Goal: Transaction & Acquisition: Book appointment/travel/reservation

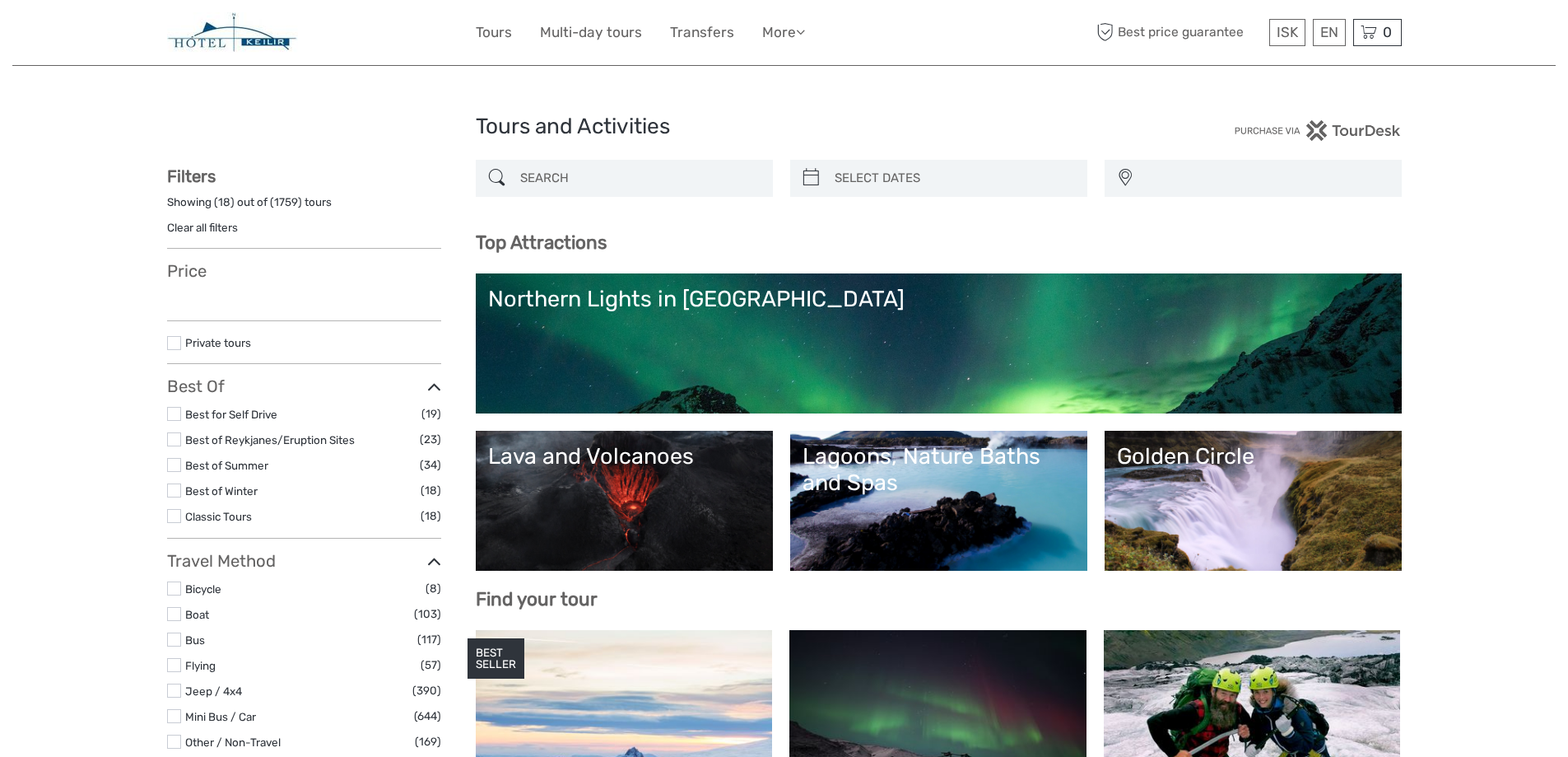
select select
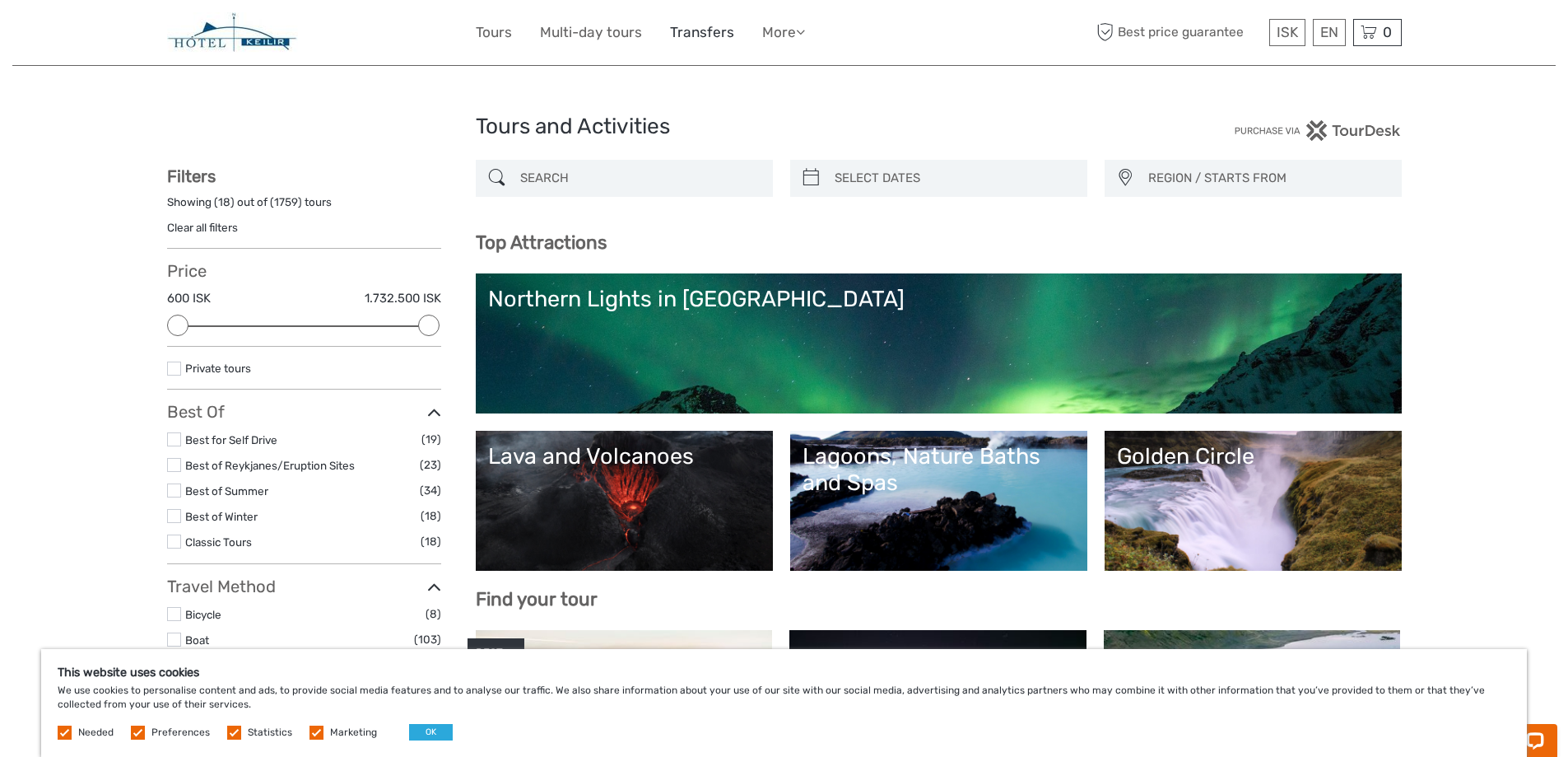
click at [688, 27] on link "Transfers" at bounding box center [702, 33] width 64 height 24
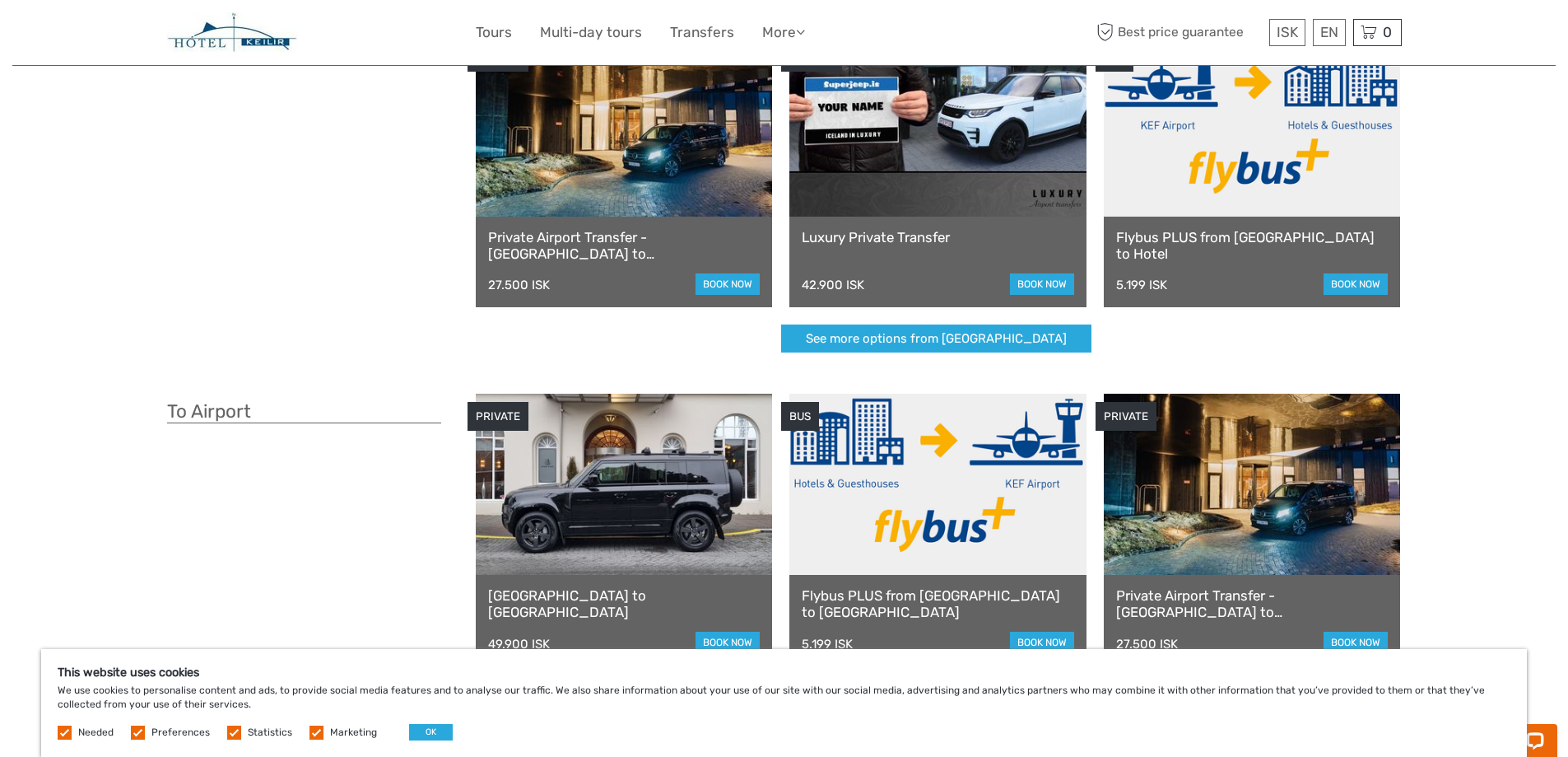
scroll to position [164, 0]
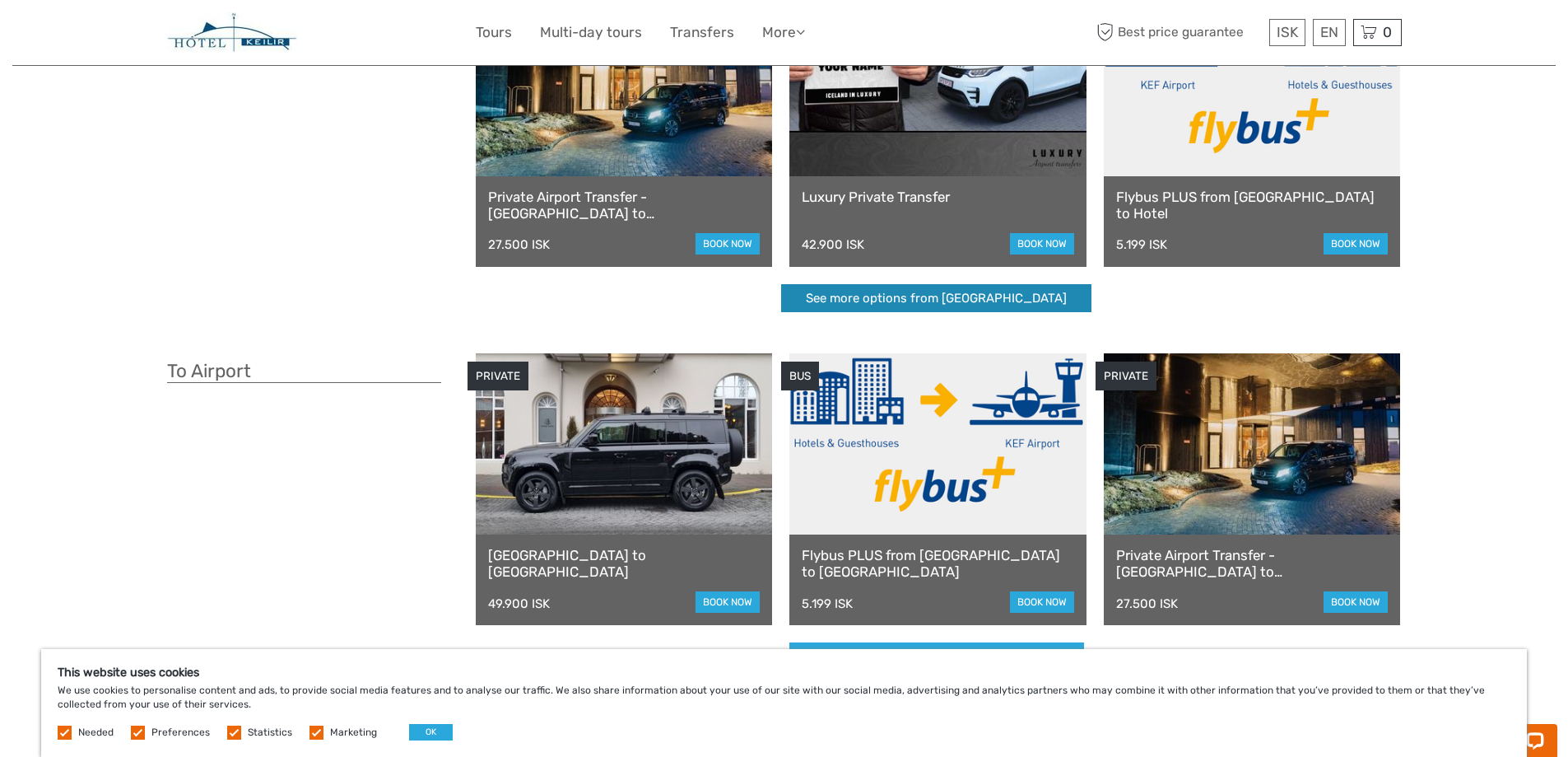
click at [917, 294] on link "See more options from Keflavík airport" at bounding box center [936, 299] width 310 height 29
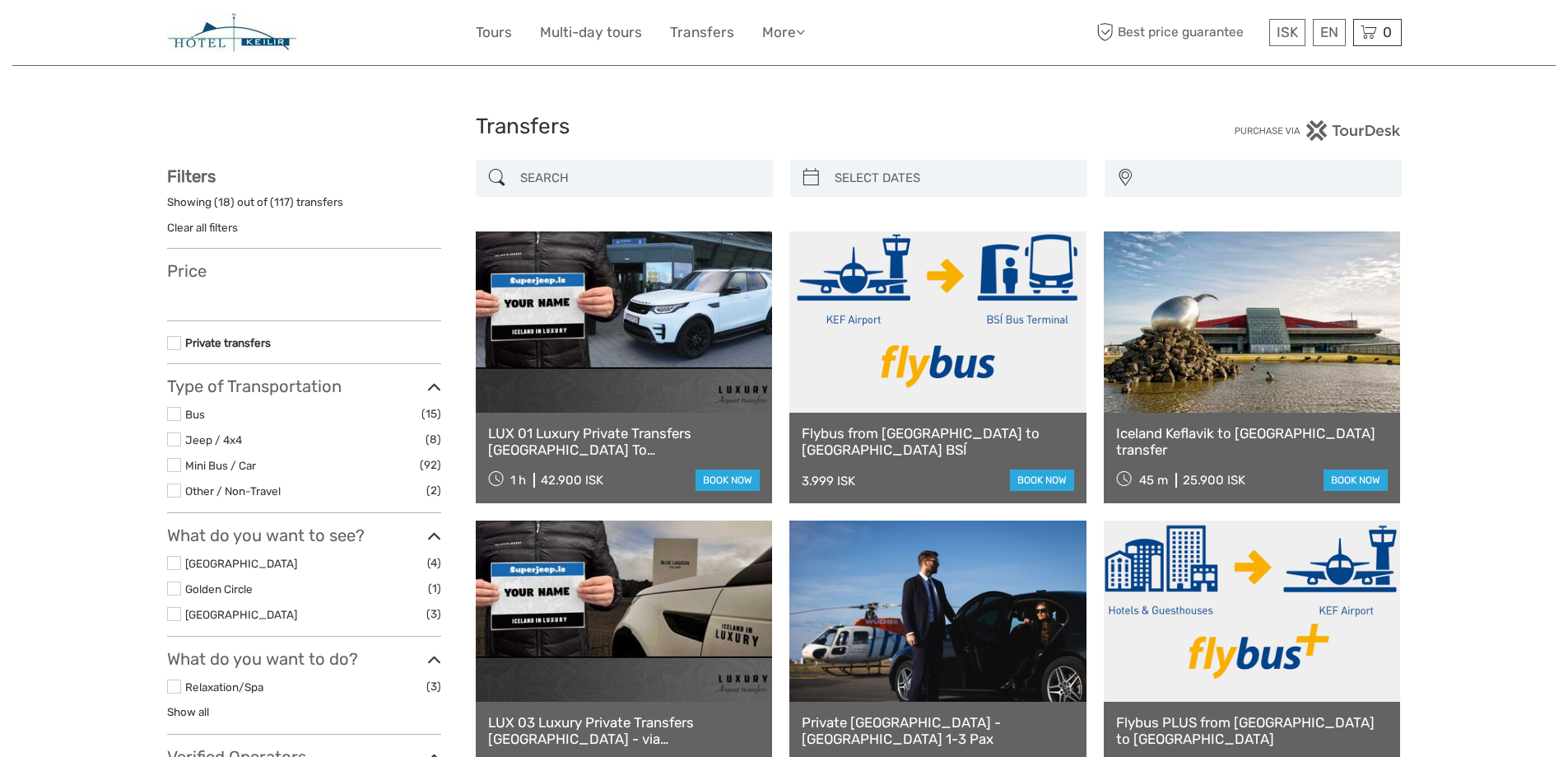
select select
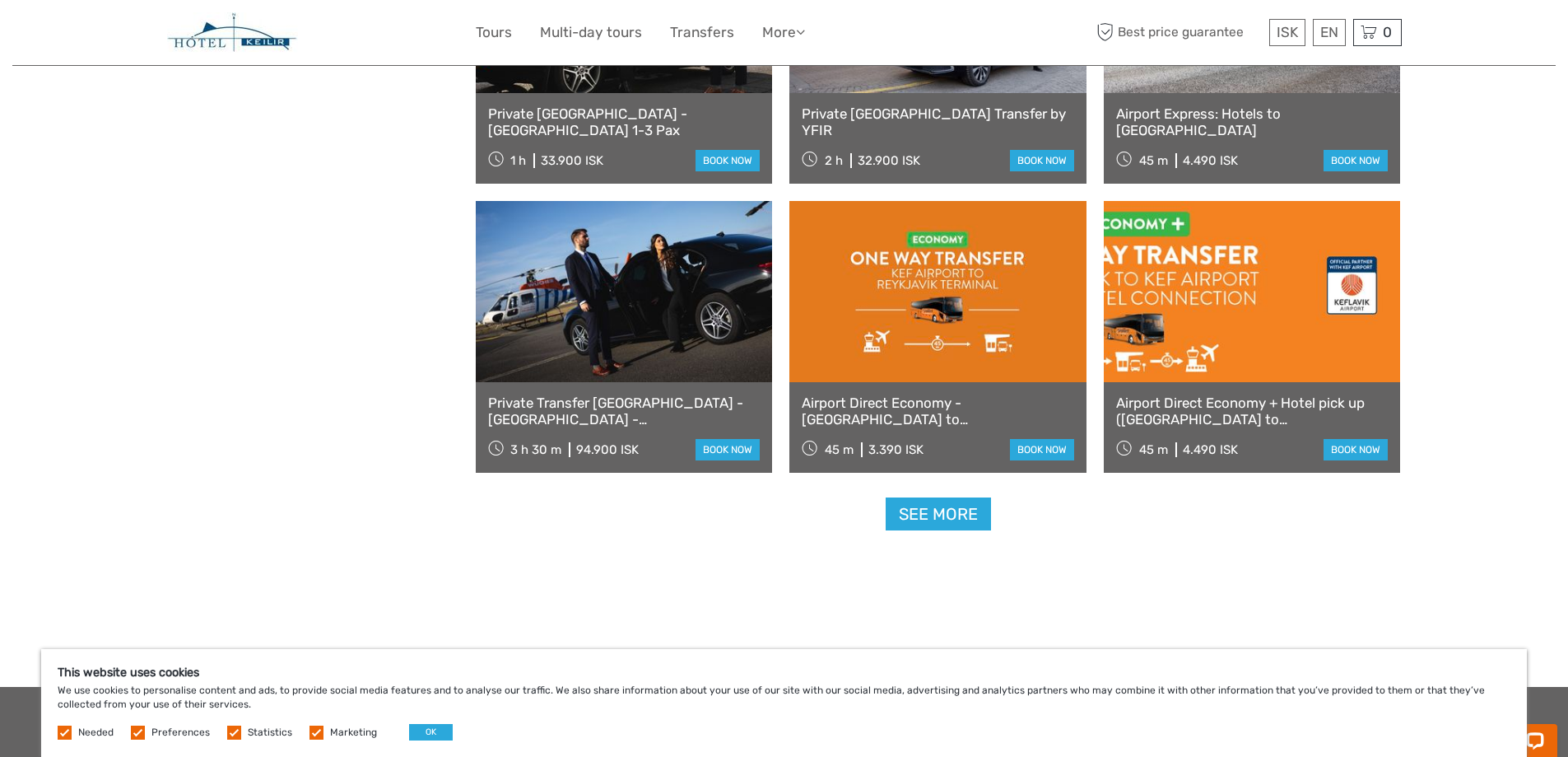
scroll to position [1482, 0]
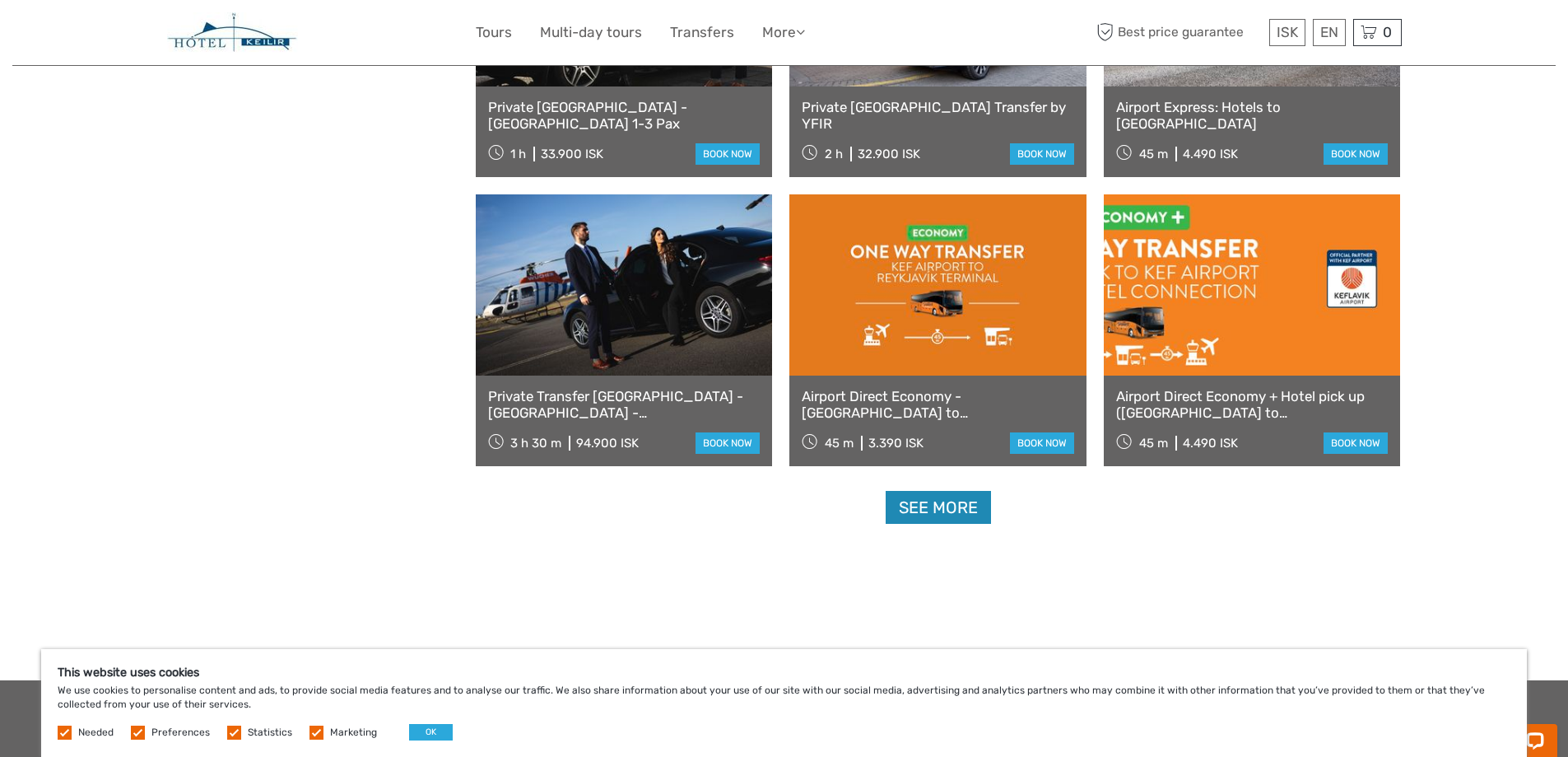
click at [936, 510] on link "See more" at bounding box center [938, 507] width 105 height 34
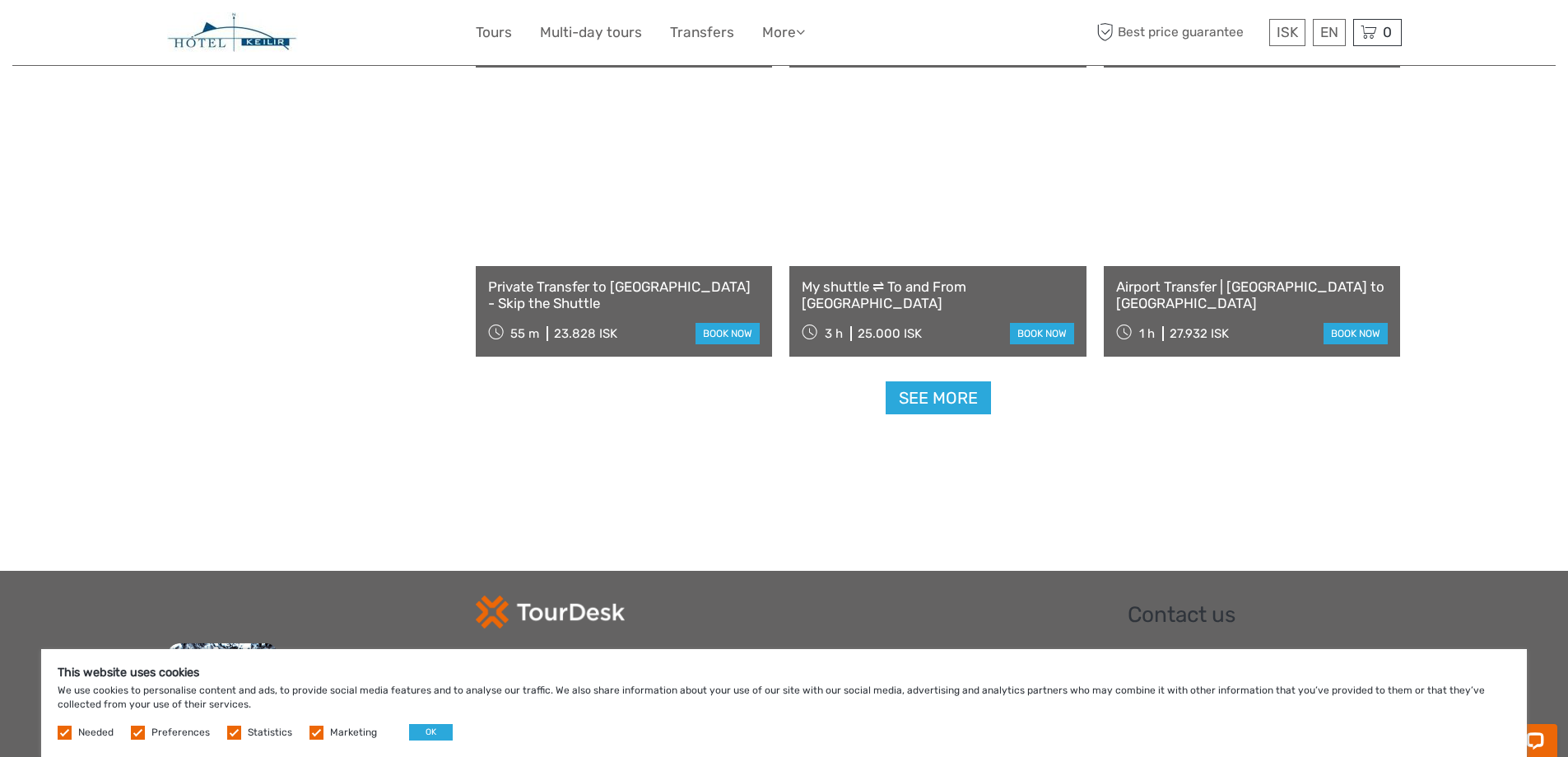
scroll to position [3377, 0]
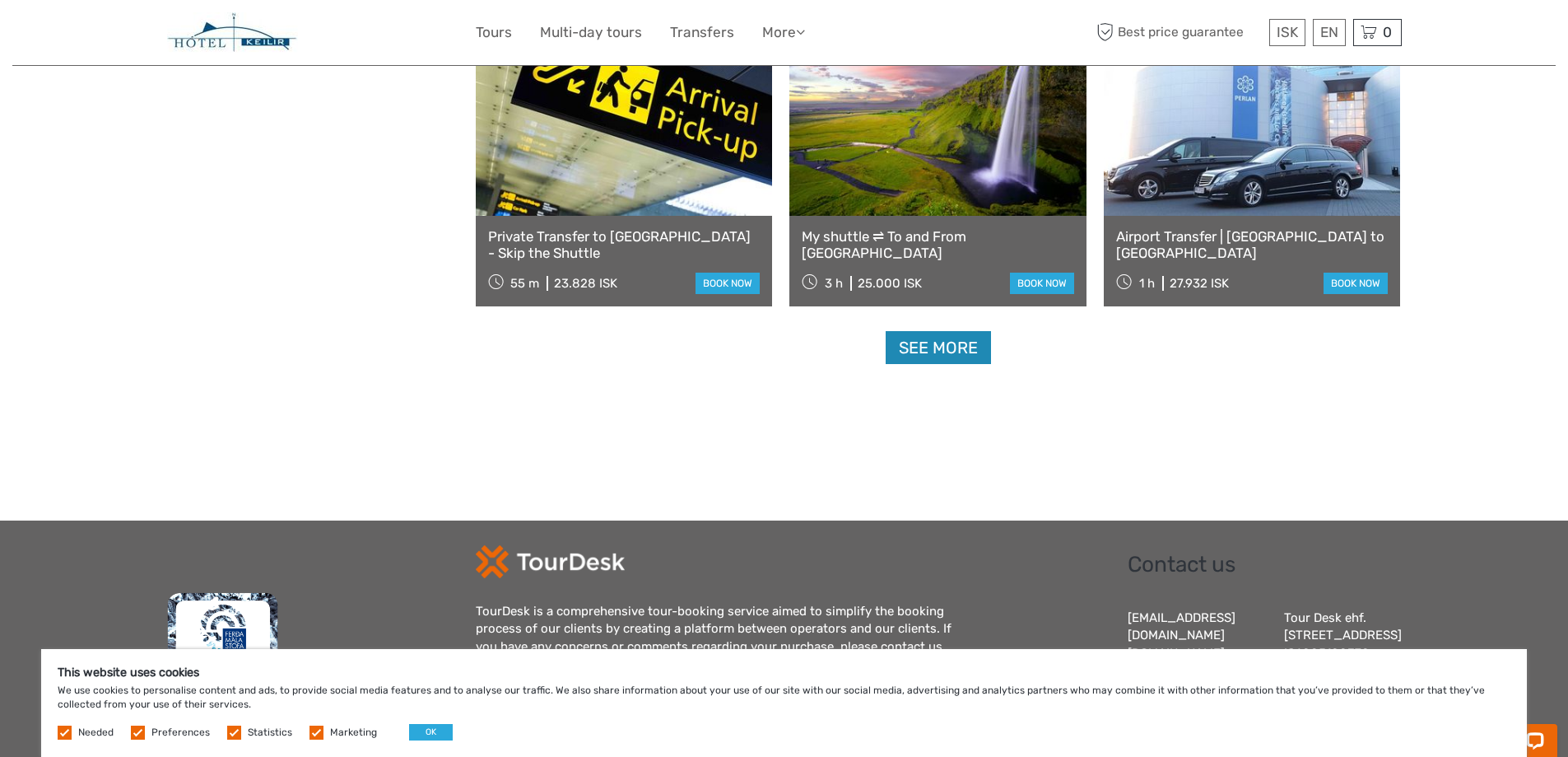
click at [937, 346] on link "See more" at bounding box center [938, 348] width 105 height 34
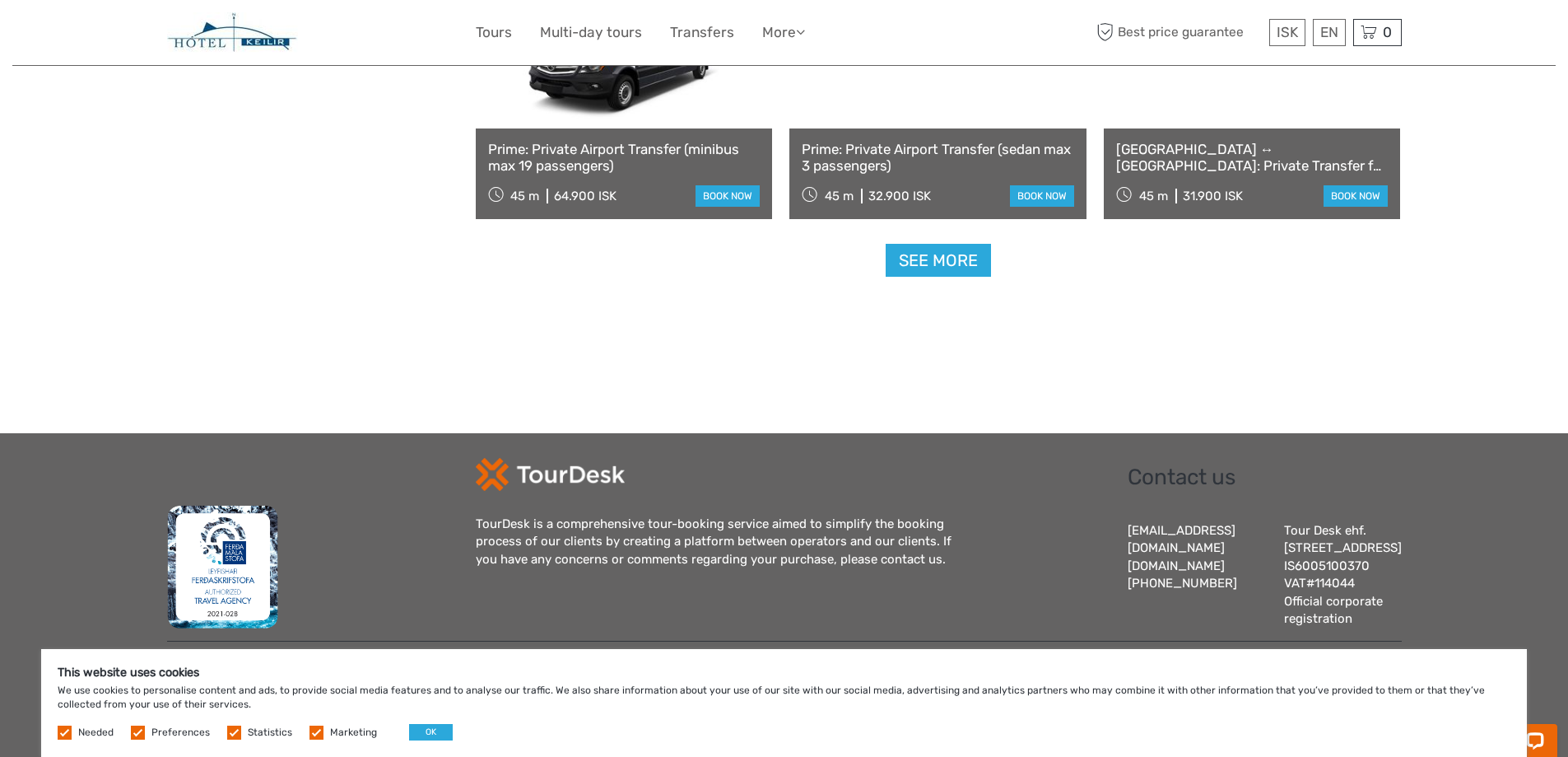
scroll to position [5216, 0]
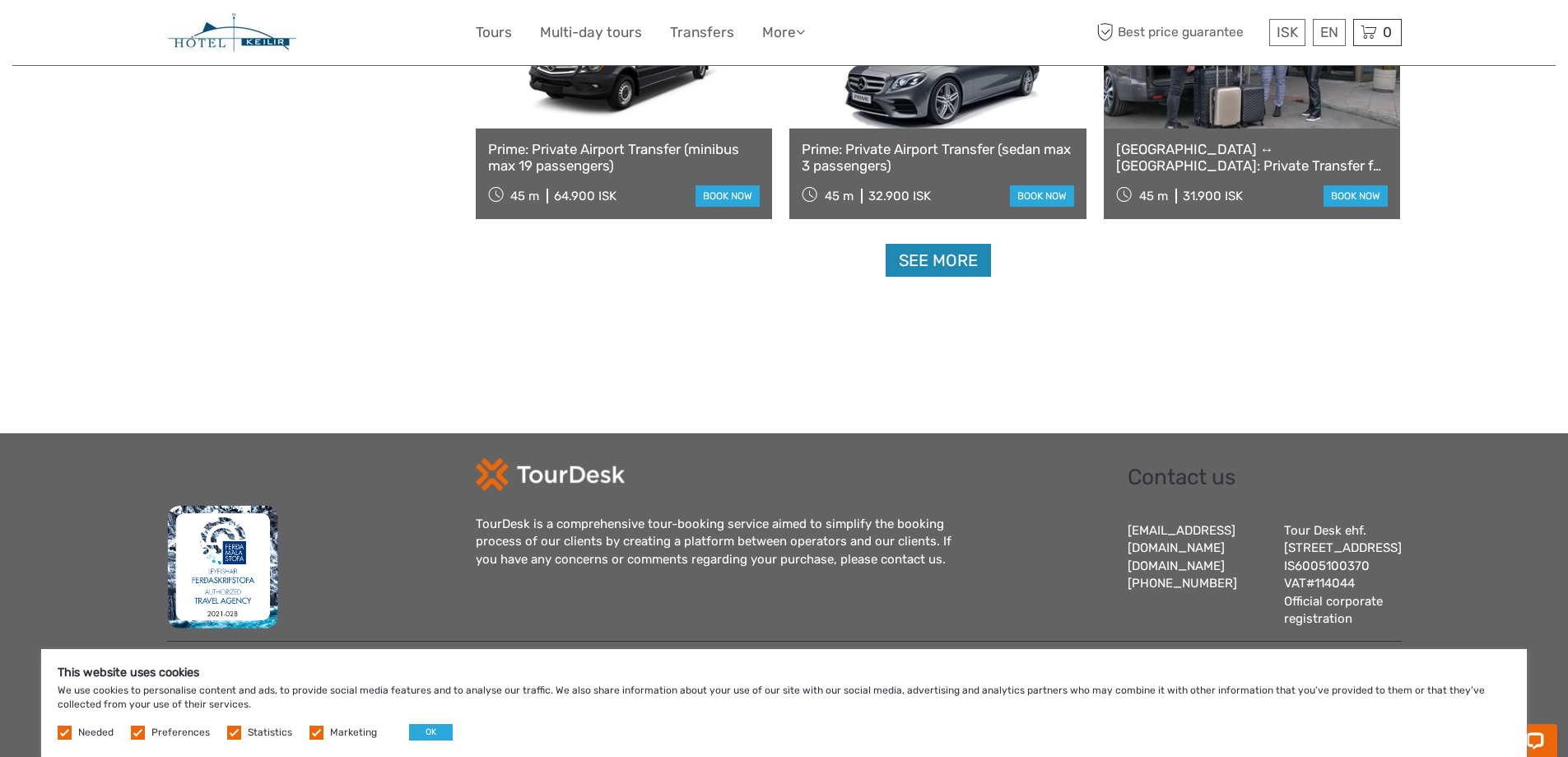
click at [936, 244] on link "See more" at bounding box center [938, 261] width 105 height 34
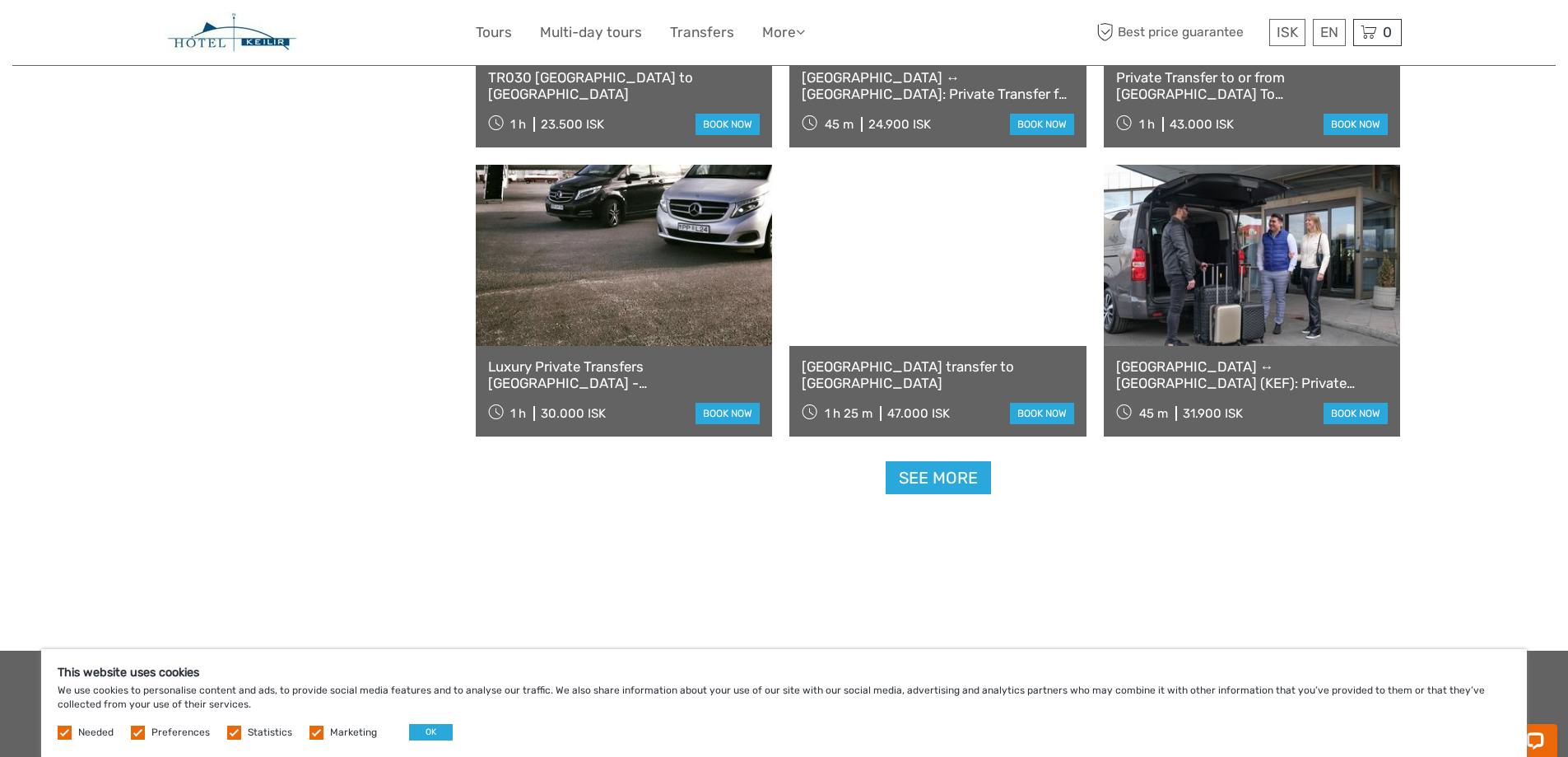
scroll to position [6723, 0]
